Goal: Communication & Community: Answer question/provide support

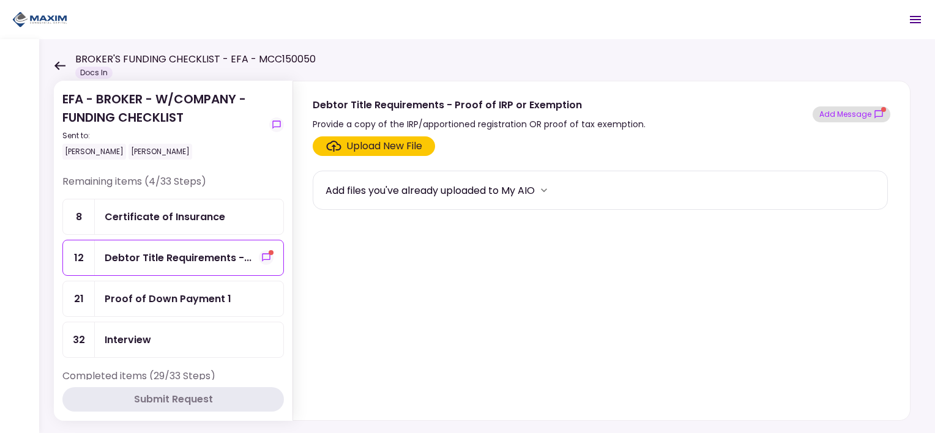
click at [879, 110] on icon "show-messages" at bounding box center [878, 114] width 8 height 8
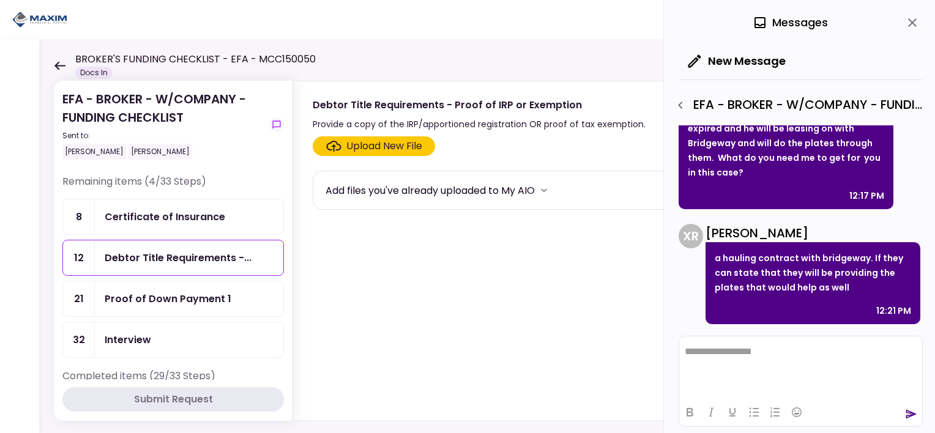
click at [371, 143] on div "Upload New File" at bounding box center [384, 146] width 76 height 15
click at [0, 0] on input "Upload New File" at bounding box center [0, 0] width 0 height 0
click at [363, 146] on div "Upload New File" at bounding box center [384, 146] width 76 height 15
click at [0, 0] on input "Upload New File" at bounding box center [0, 0] width 0 height 0
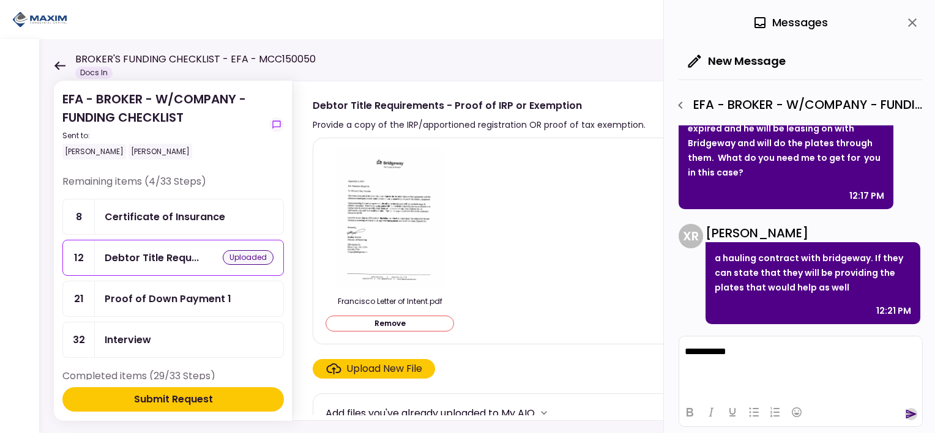
click at [910, 417] on icon "send" at bounding box center [911, 414] width 11 height 9
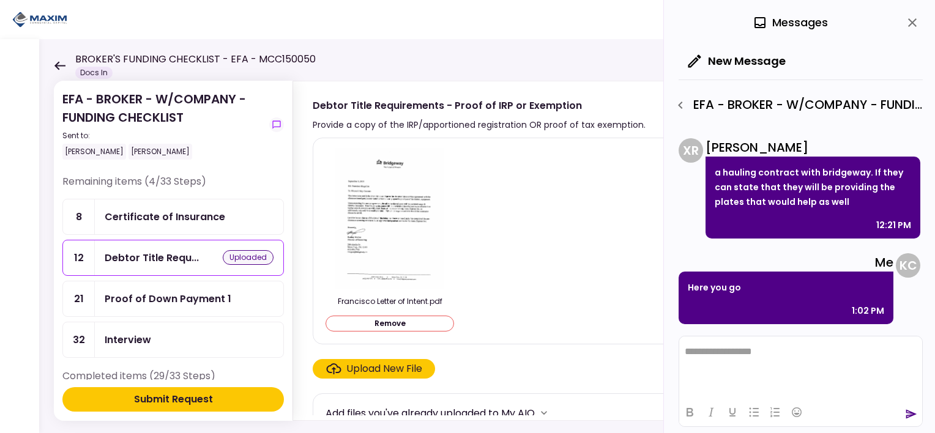
click at [147, 404] on div "Submit Request" at bounding box center [173, 399] width 79 height 15
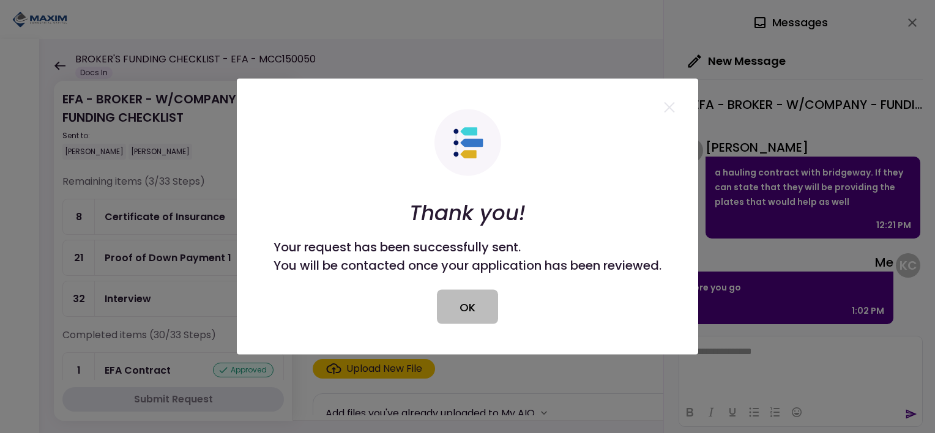
click at [461, 307] on button "OK" at bounding box center [467, 307] width 61 height 34
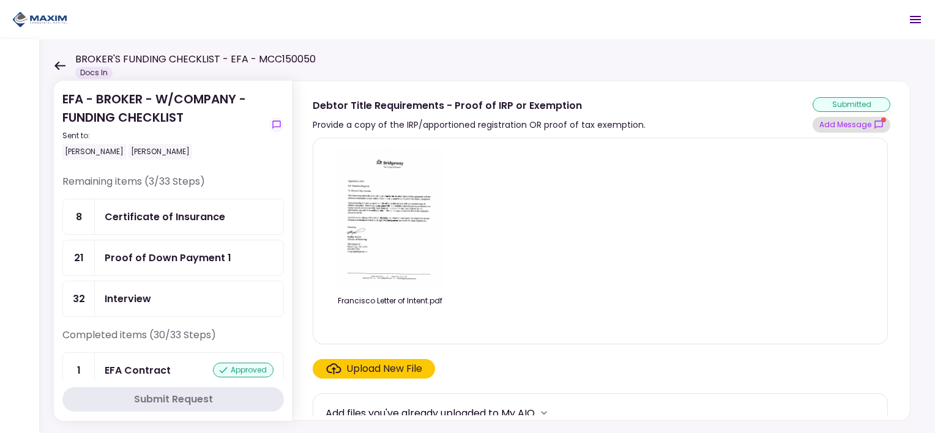
click at [847, 128] on button "Add Message" at bounding box center [851, 125] width 78 height 16
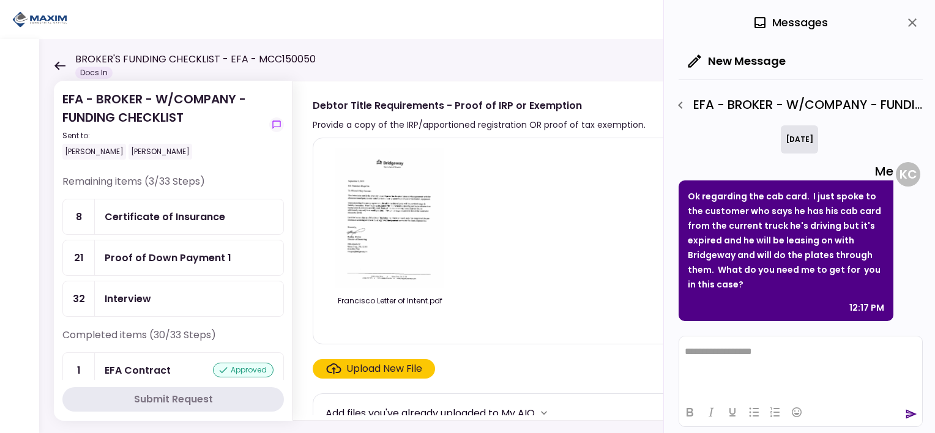
scroll to position [327, 0]
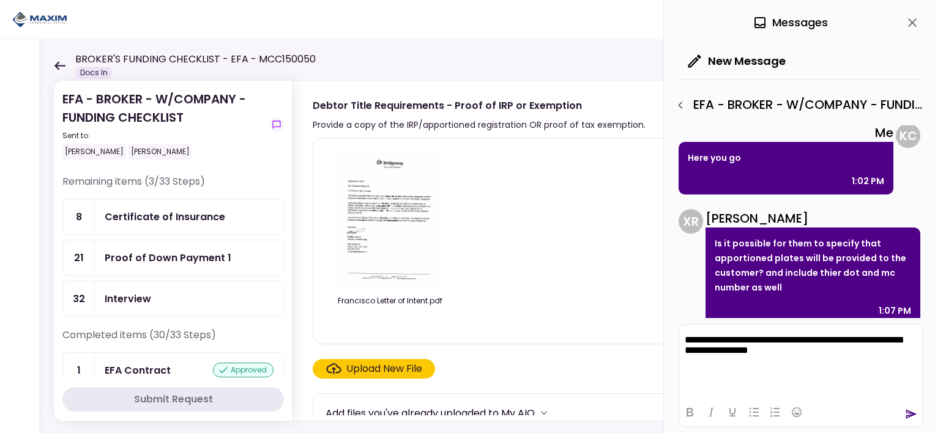
click at [904, 412] on div at bounding box center [800, 412] width 243 height 24
click at [907, 416] on icon "send" at bounding box center [911, 414] width 12 height 12
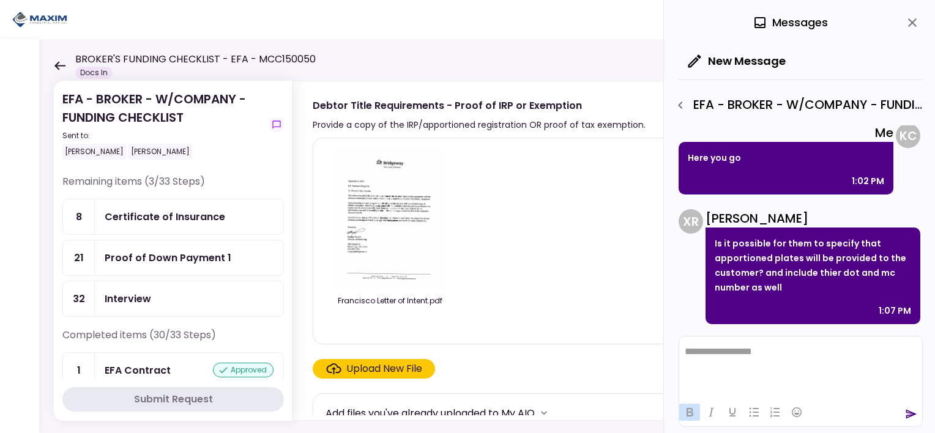
scroll to position [428, 0]
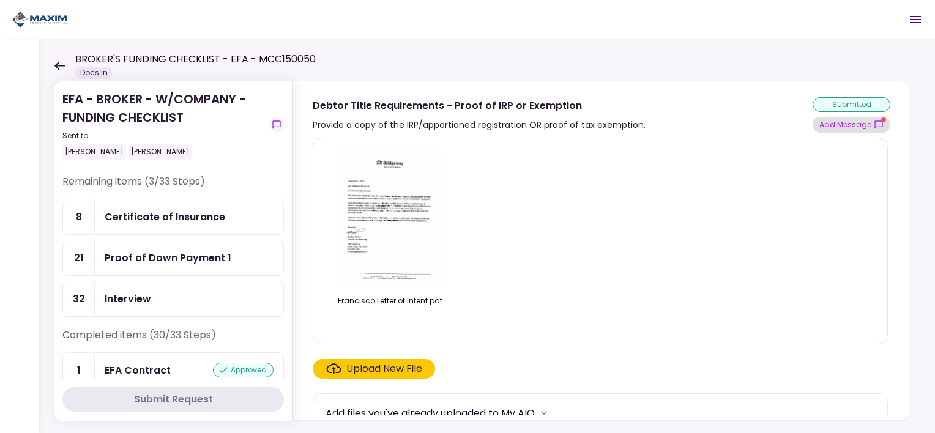
click at [838, 132] on button "Add Message" at bounding box center [851, 125] width 78 height 16
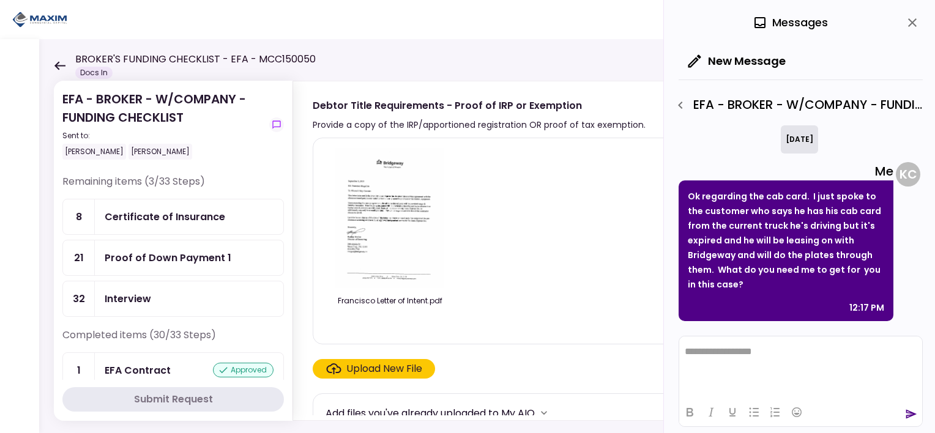
scroll to position [536, 0]
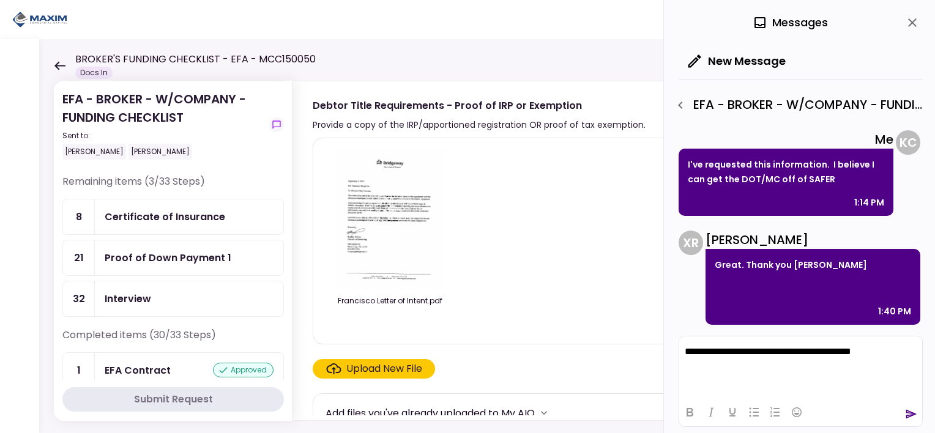
click at [694, 366] on html "**********" at bounding box center [800, 351] width 243 height 31
click at [901, 354] on p "**********" at bounding box center [801, 351] width 232 height 11
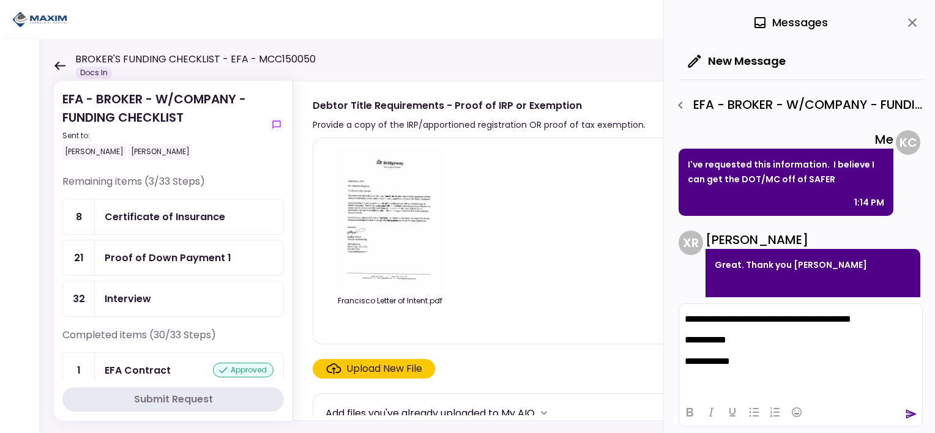
click at [912, 417] on icon "send" at bounding box center [911, 414] width 12 height 12
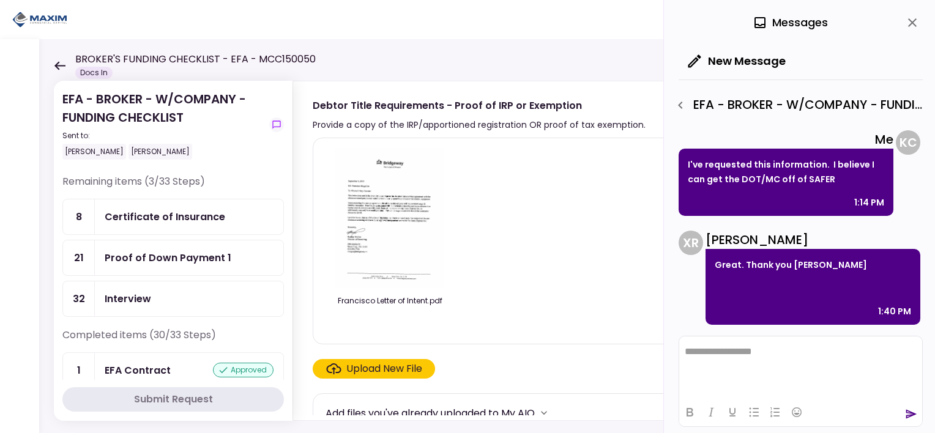
scroll to position [683, 0]
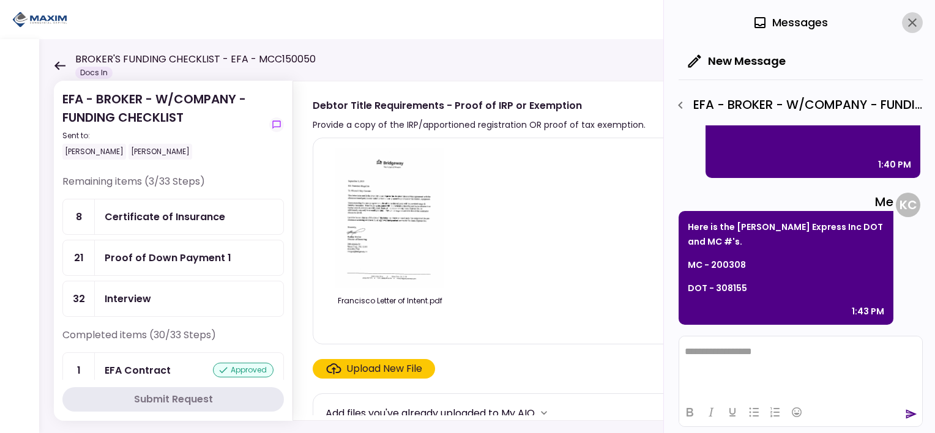
click at [911, 24] on icon "close" at bounding box center [912, 22] width 15 height 15
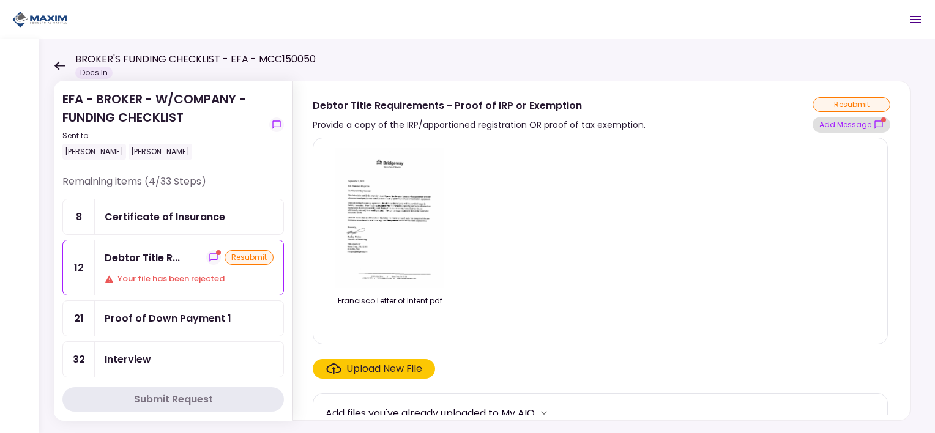
click at [857, 126] on button "Add Message" at bounding box center [851, 125] width 78 height 16
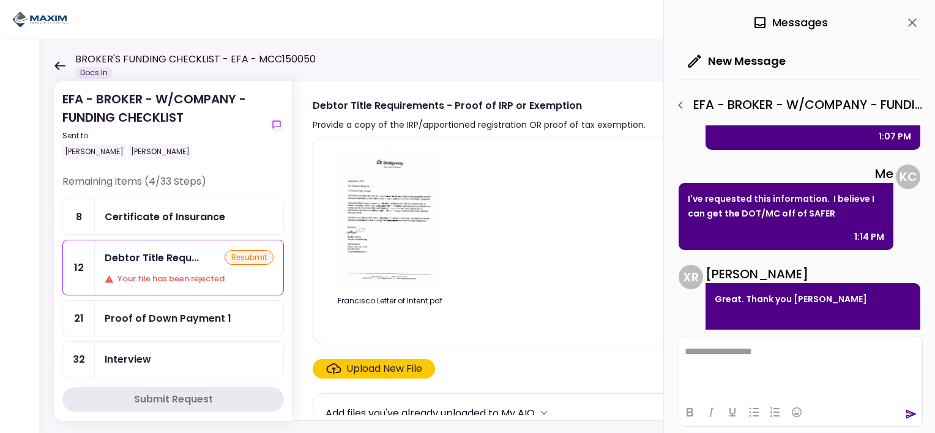
scroll to position [869, 0]
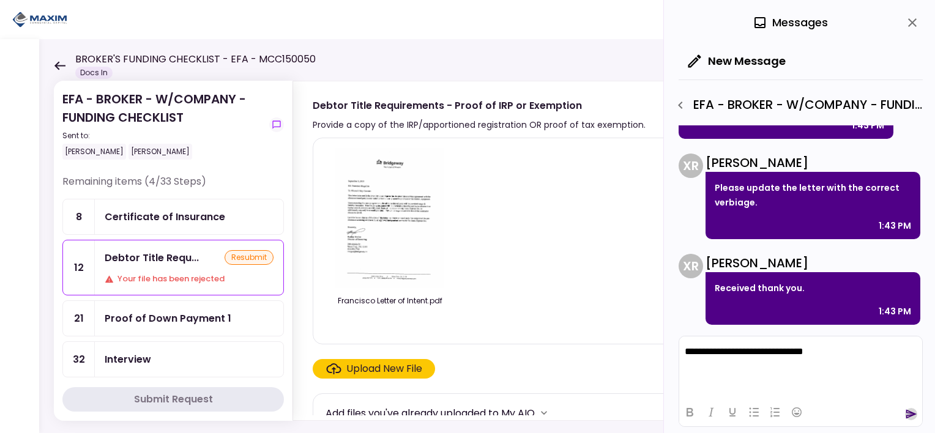
click at [913, 415] on icon "send" at bounding box center [911, 414] width 11 height 9
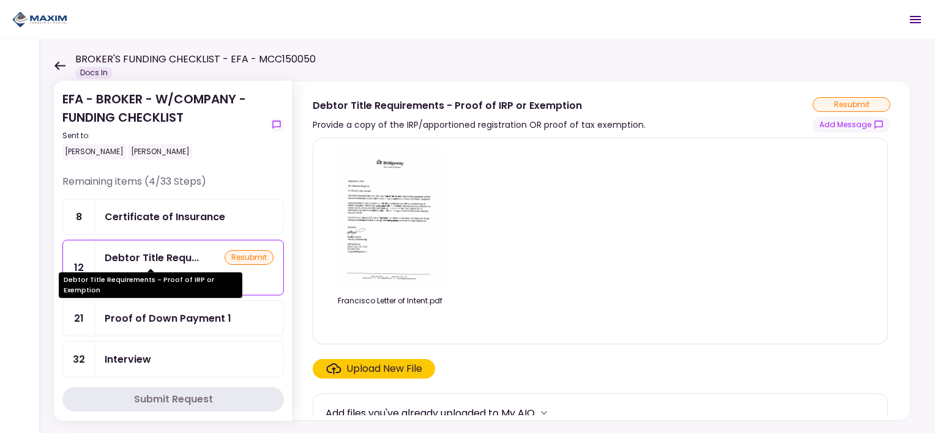
click at [146, 251] on div "Debtor Title Requ..." at bounding box center [152, 257] width 94 height 15
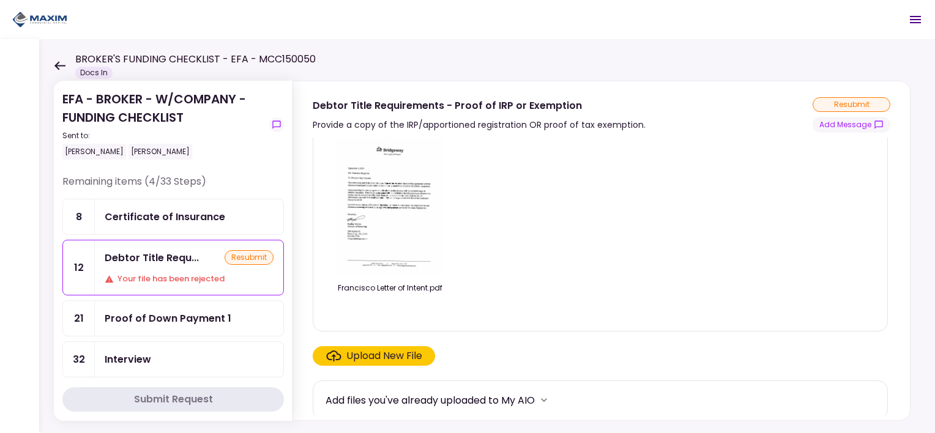
scroll to position [17, 0]
